Goal: Entertainment & Leisure: Consume media (video, audio)

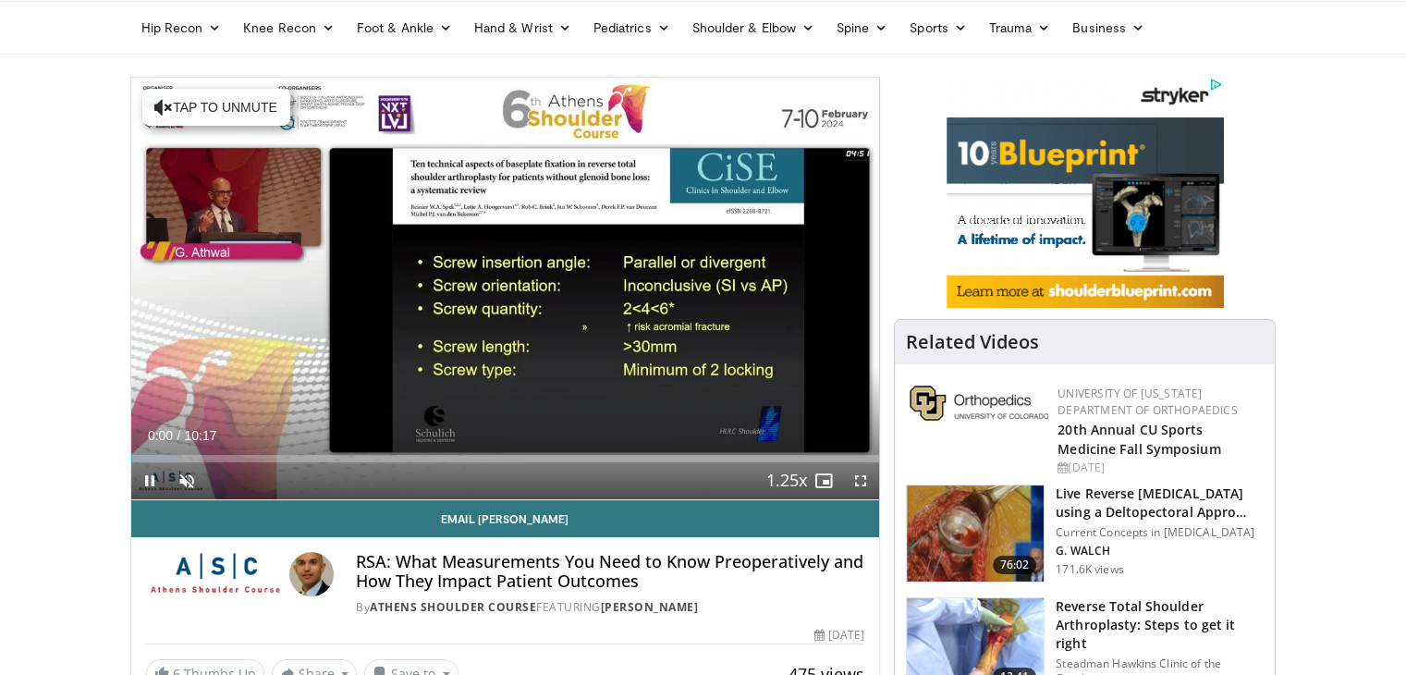
scroll to position [106, 0]
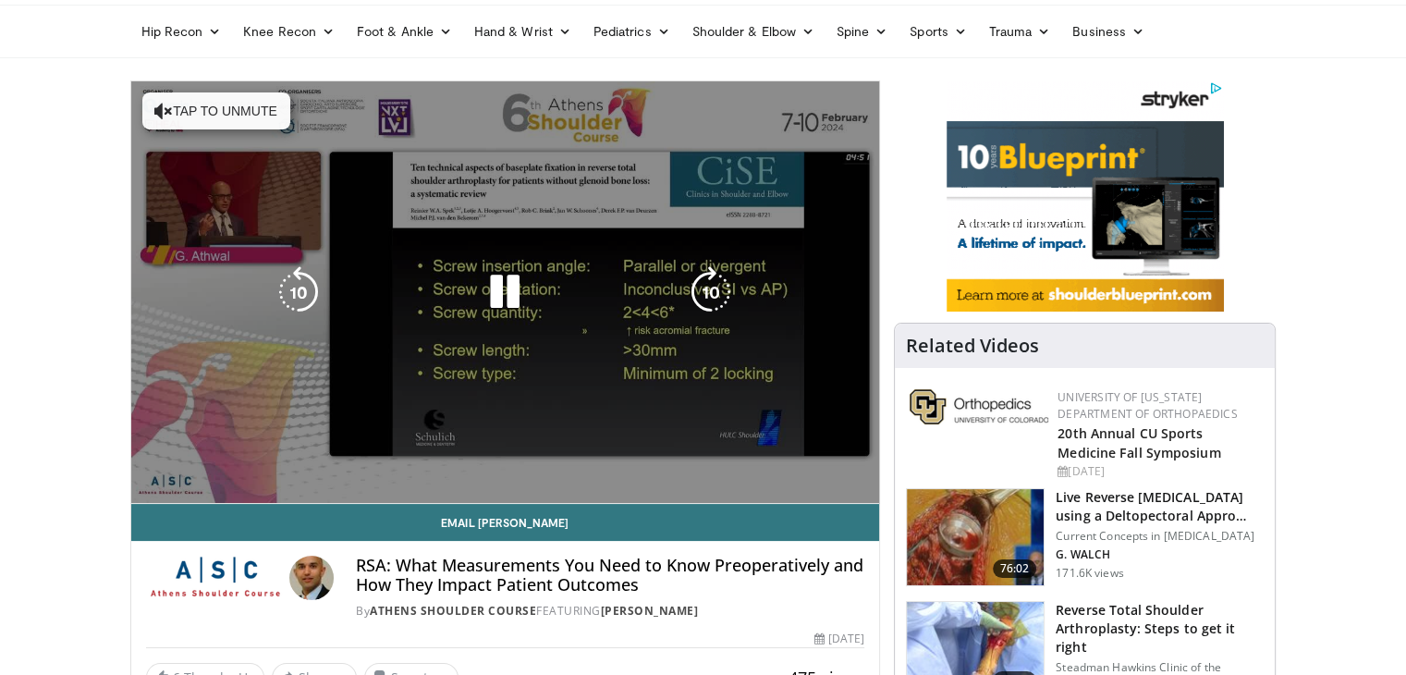
click at [148, 484] on video-js "**********" at bounding box center [505, 292] width 749 height 422
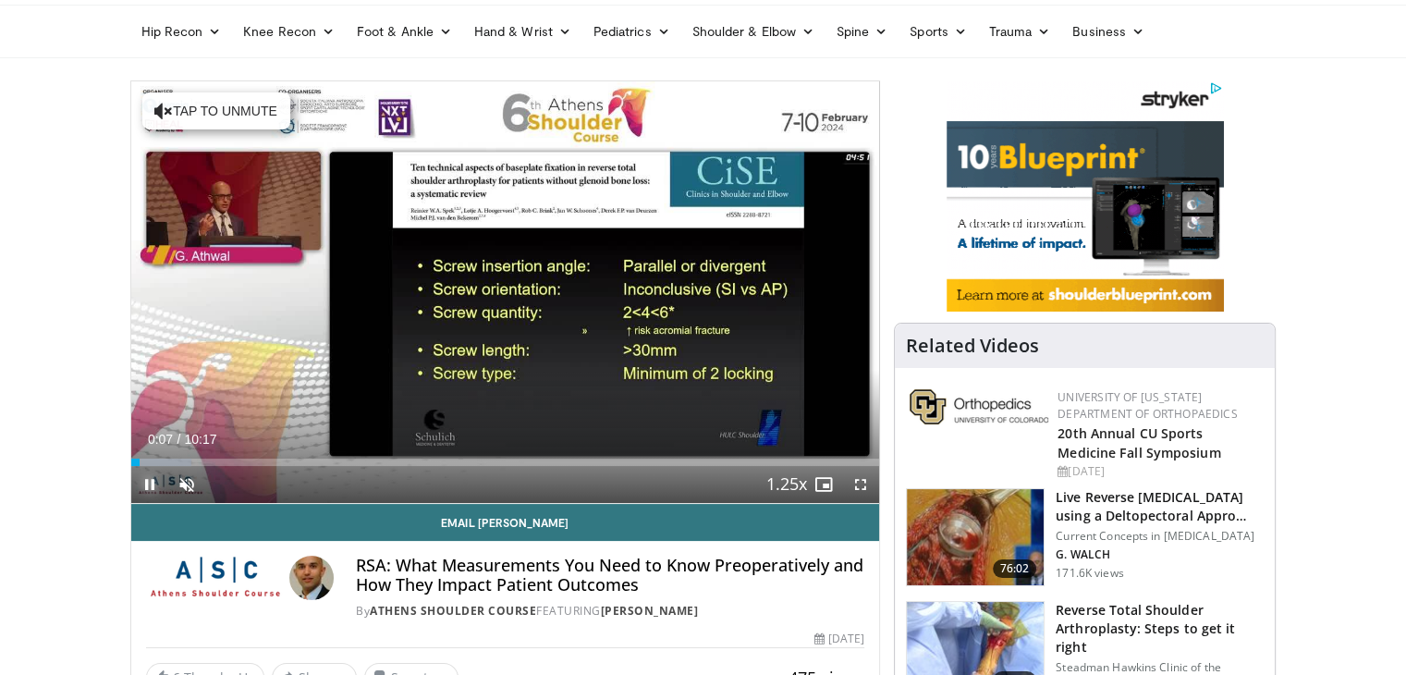
click at [150, 489] on span "Video Player" at bounding box center [149, 484] width 37 height 37
click at [185, 485] on span "Video Player" at bounding box center [186, 484] width 37 height 37
